Goal: Obtain resource: Download file/media

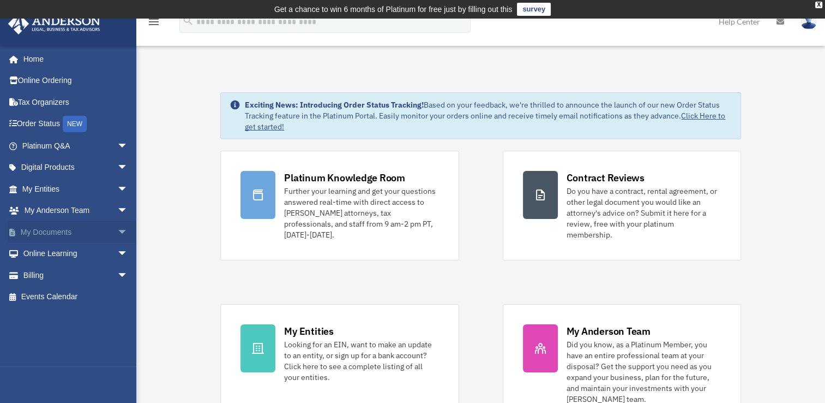
click at [45, 231] on link "My Documents arrow_drop_down" at bounding box center [76, 232] width 137 height 22
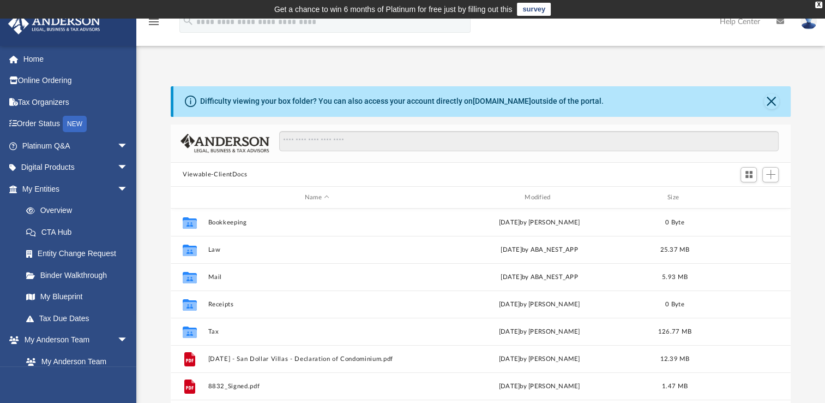
scroll to position [239, 611]
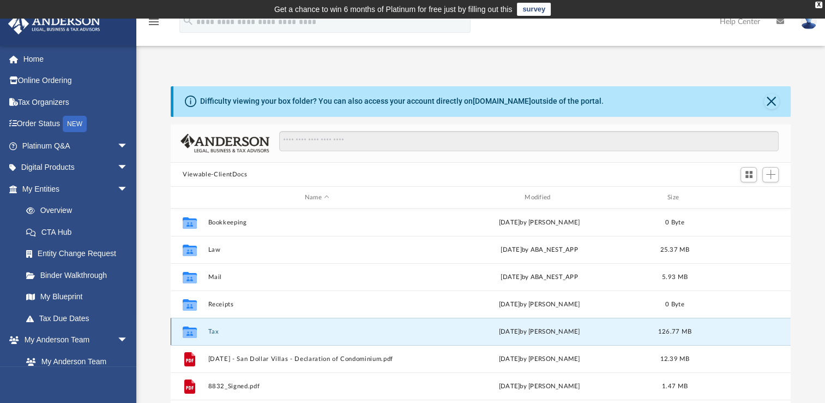
click at [213, 331] on button "Tax" at bounding box center [317, 331] width 218 height 7
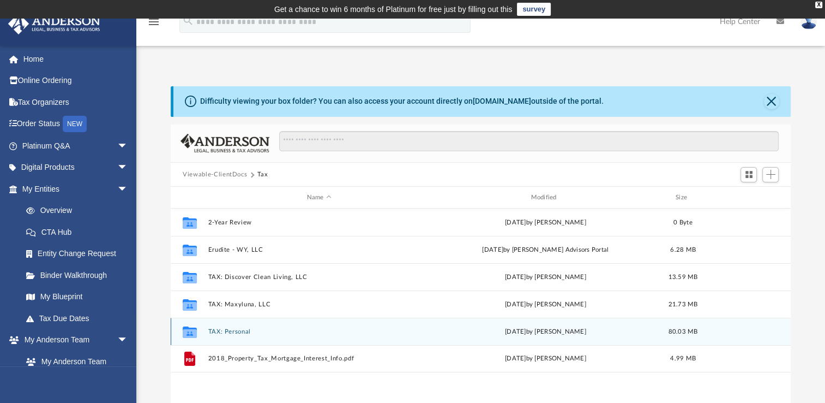
click at [233, 328] on button "TAX: Personal" at bounding box center [319, 331] width 222 height 7
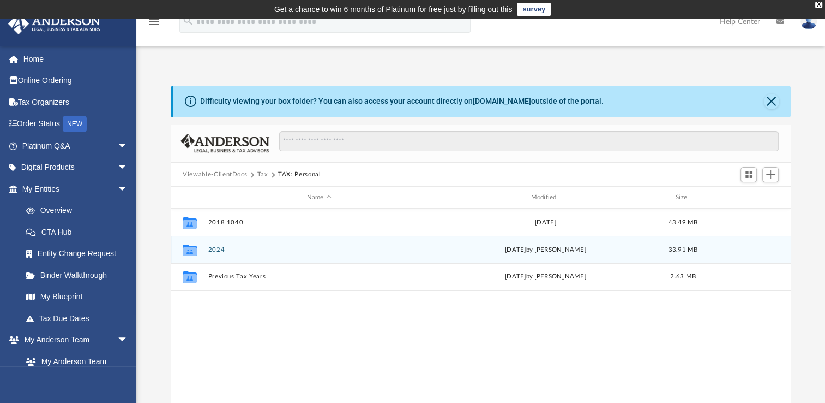
click at [218, 250] on button "2024" at bounding box center [319, 249] width 222 height 7
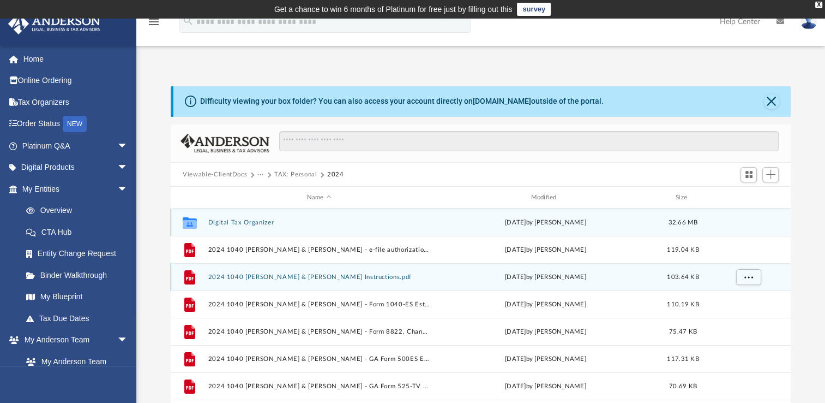
scroll to position [55, 0]
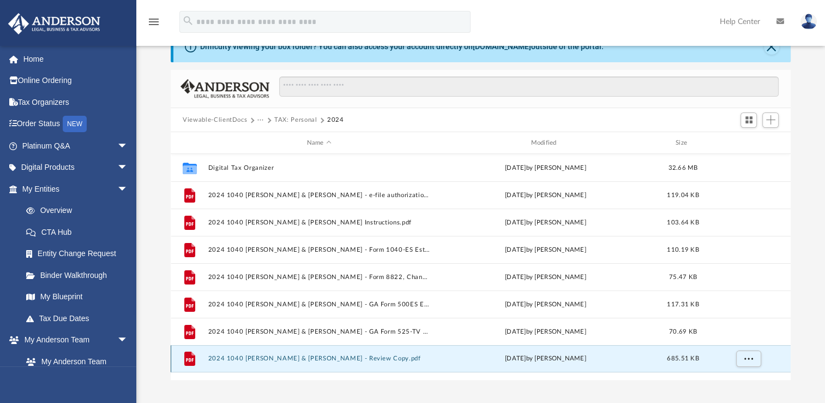
click at [346, 355] on button "2024 1040 Regan, Peter & Karen - Review Copy.pdf" at bounding box center [319, 358] width 222 height 7
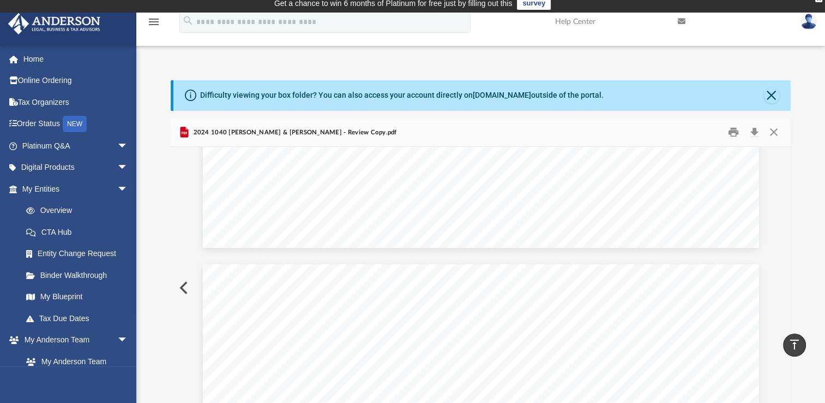
scroll to position [0, 0]
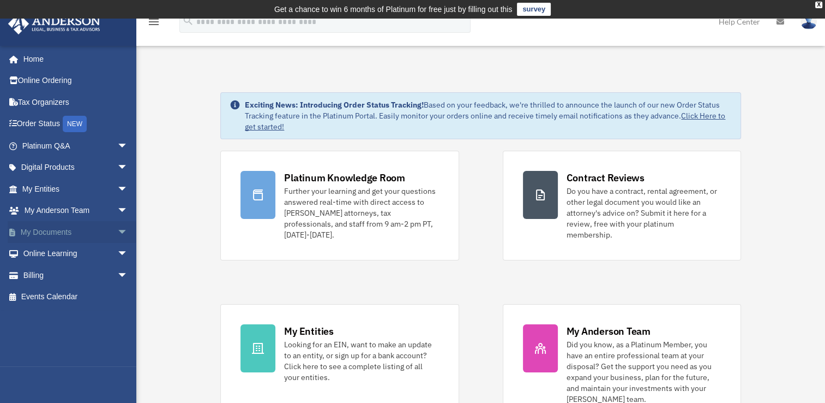
click at [56, 228] on link "My Documents arrow_drop_down" at bounding box center [76, 232] width 137 height 22
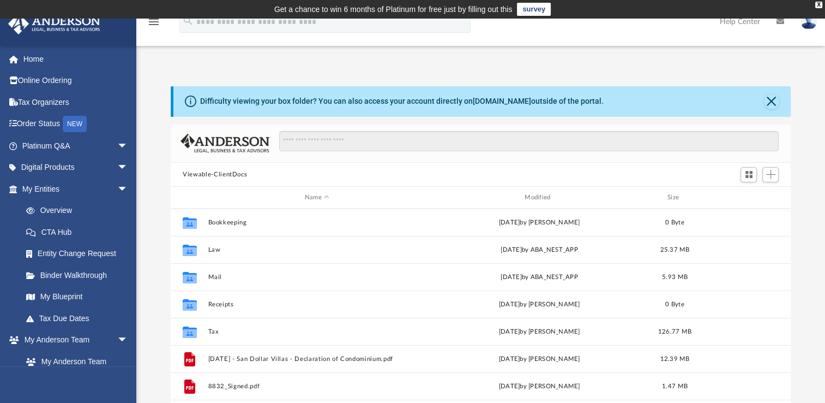
scroll to position [239, 611]
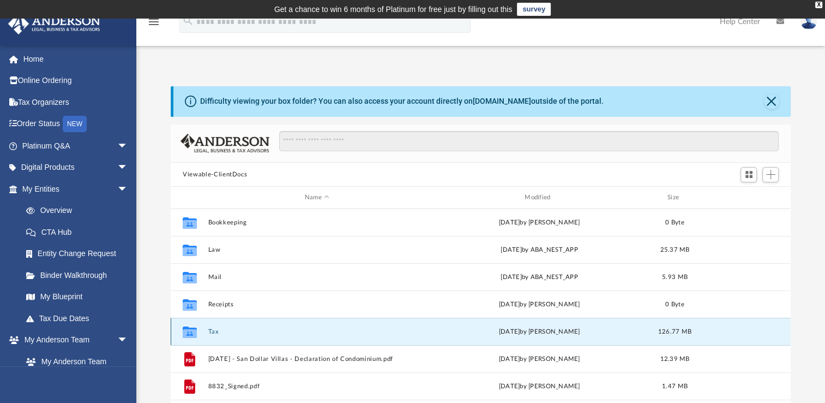
click at [214, 328] on button "Tax" at bounding box center [317, 331] width 218 height 7
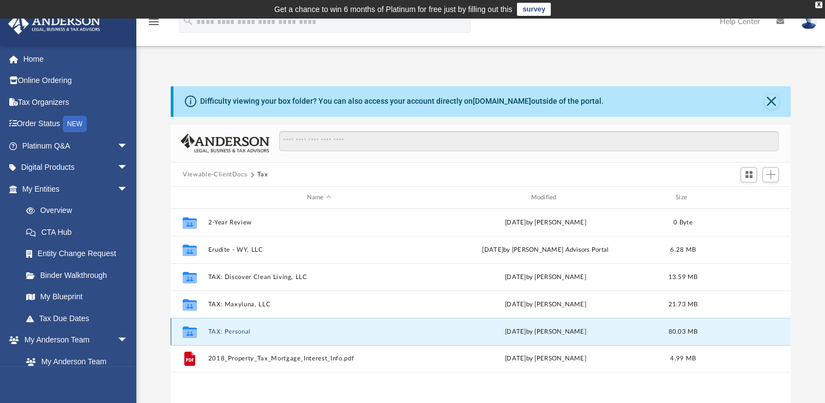
click at [227, 331] on button "TAX: Personal" at bounding box center [319, 331] width 222 height 7
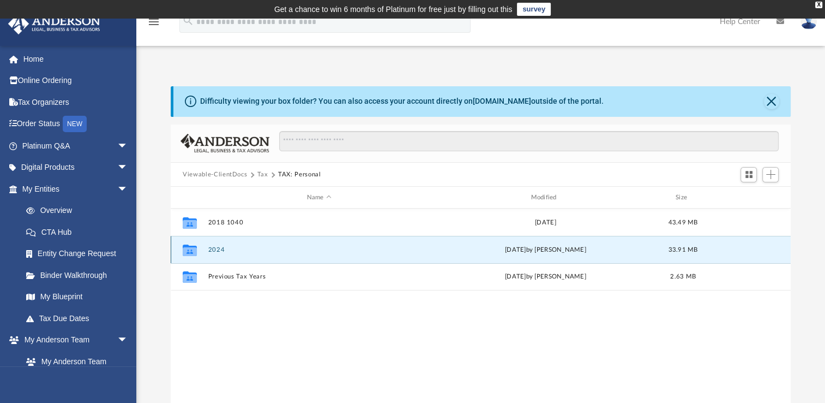
click at [217, 247] on button "2024" at bounding box center [319, 249] width 222 height 7
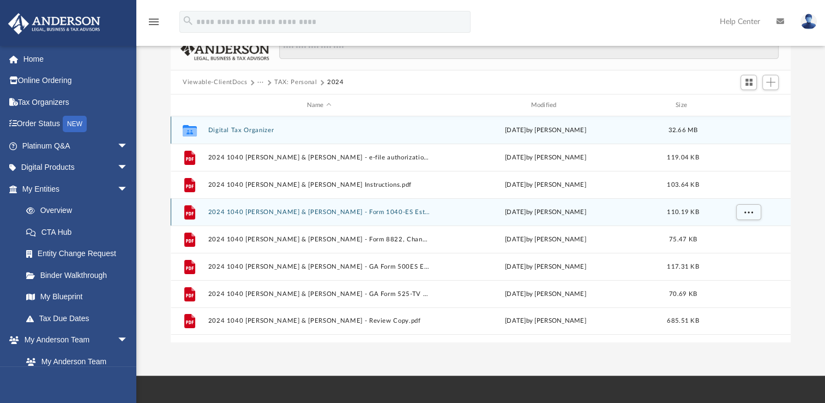
scroll to position [109, 0]
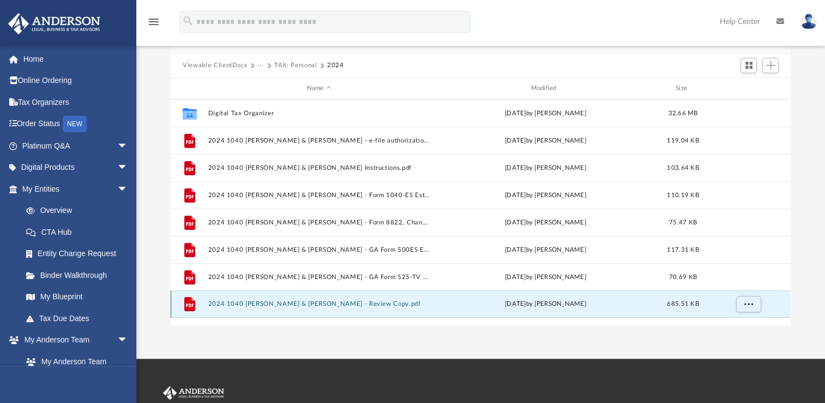
click at [229, 302] on button "2024 1040 Regan, Peter & Karen - Review Copy.pdf" at bounding box center [319, 303] width 222 height 7
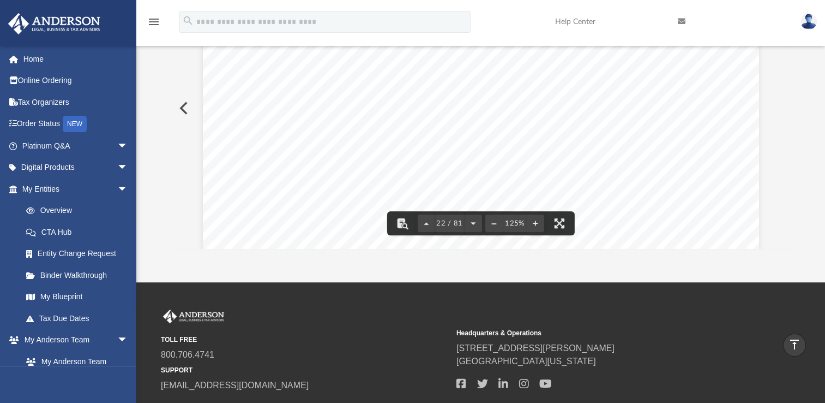
scroll to position [15378, 0]
